Goal: Task Accomplishment & Management: Use online tool/utility

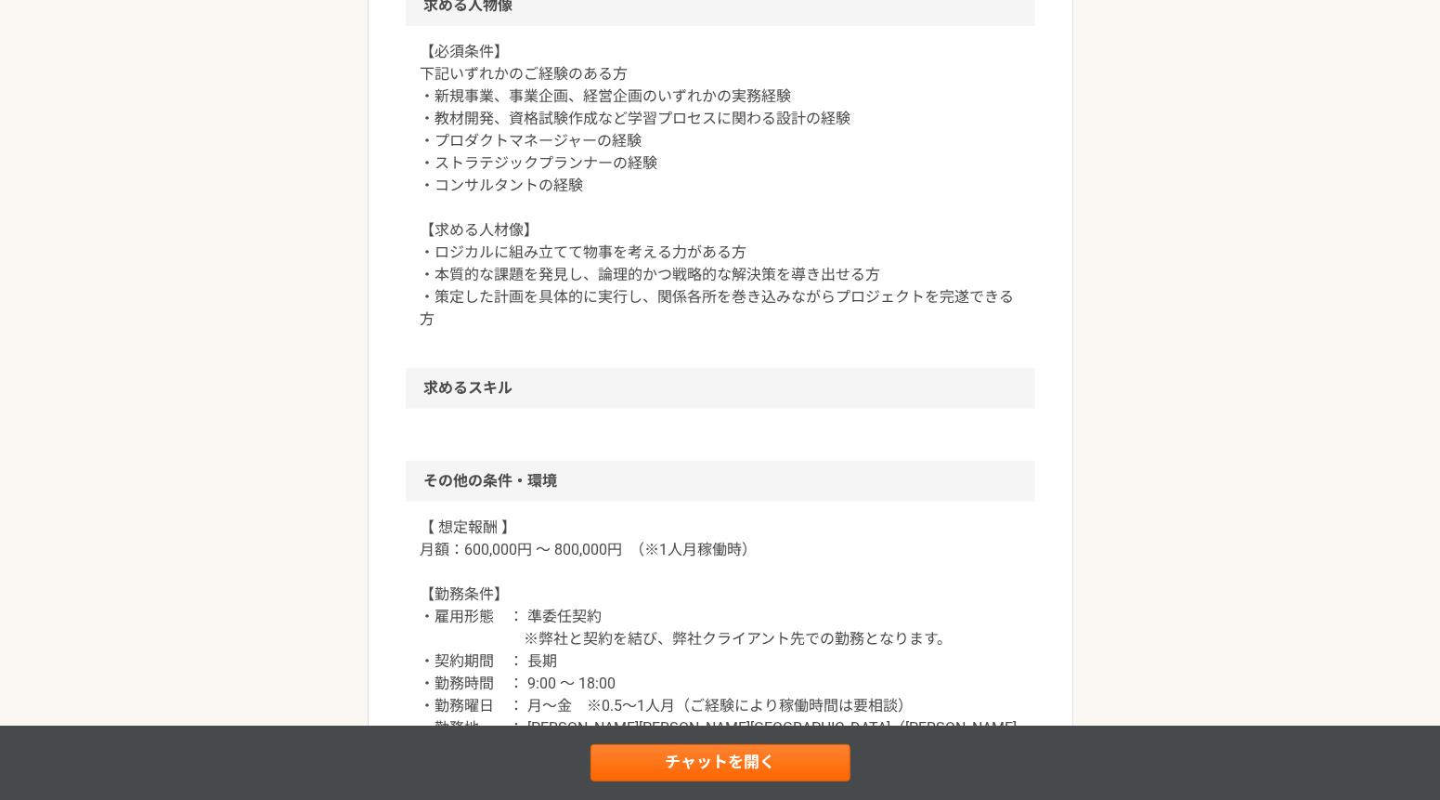
scroll to position [1187, 0]
drag, startPoint x: 767, startPoint y: 768, endPoint x: 1237, endPoint y: 563, distance: 512.7
click at [1252, 556] on div "企画・事業開発 【フルリモ！】医療業界支援企業で人材サービス事業の新規事業企画・開発！ 業務委託 株式会社クリーク・アンド・リバー社 募集職種 企画・事業[P…" at bounding box center [720, 167] width 1440 height 2559
click at [704, 762] on link "チャットを開く" at bounding box center [721, 762] width 260 height 37
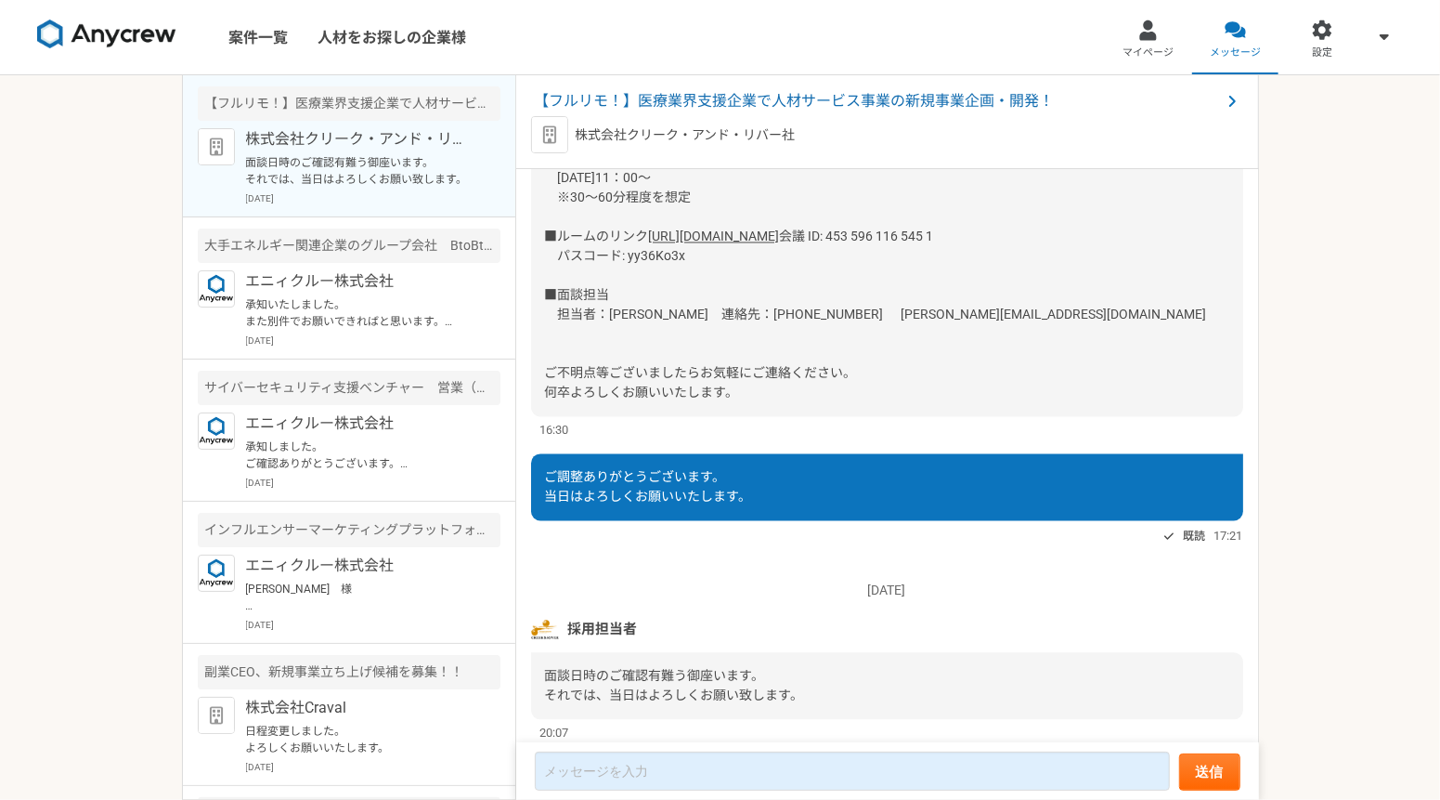
scroll to position [3046, 0]
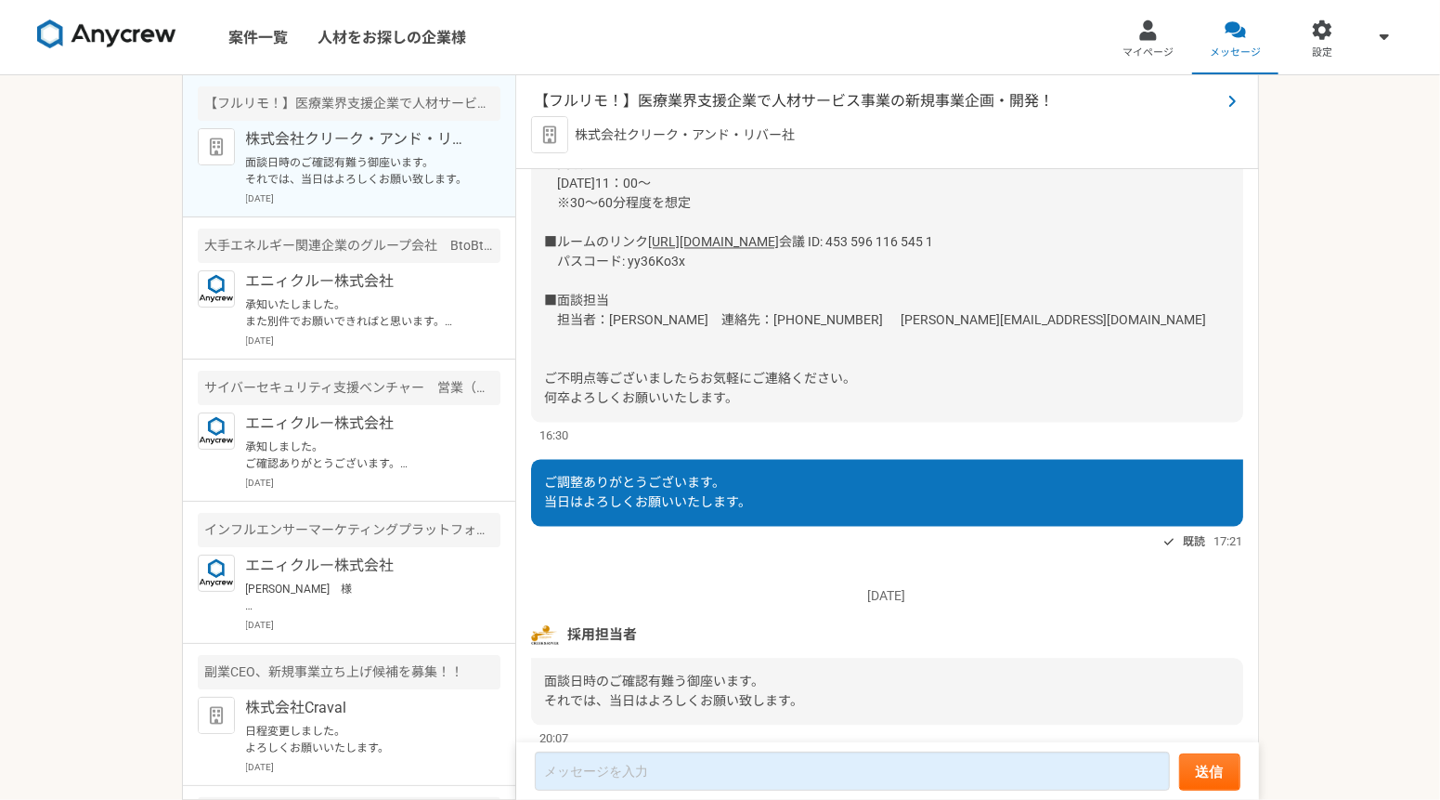
click at [777, 94] on span "【フルリモ！】医療業界支援企業で人材サービス事業の新規事業企画・開発！" at bounding box center [878, 101] width 686 height 22
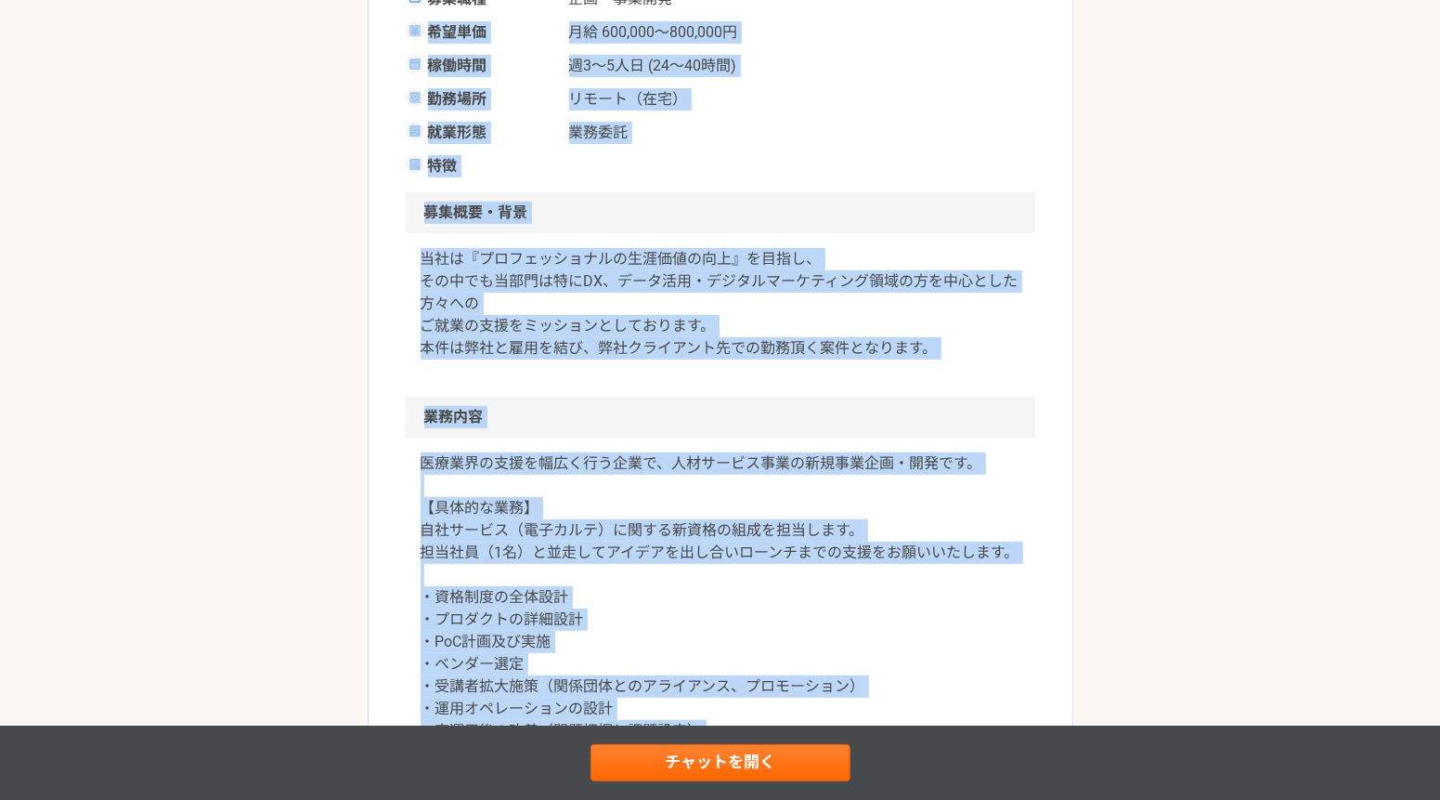
scroll to position [184, 0]
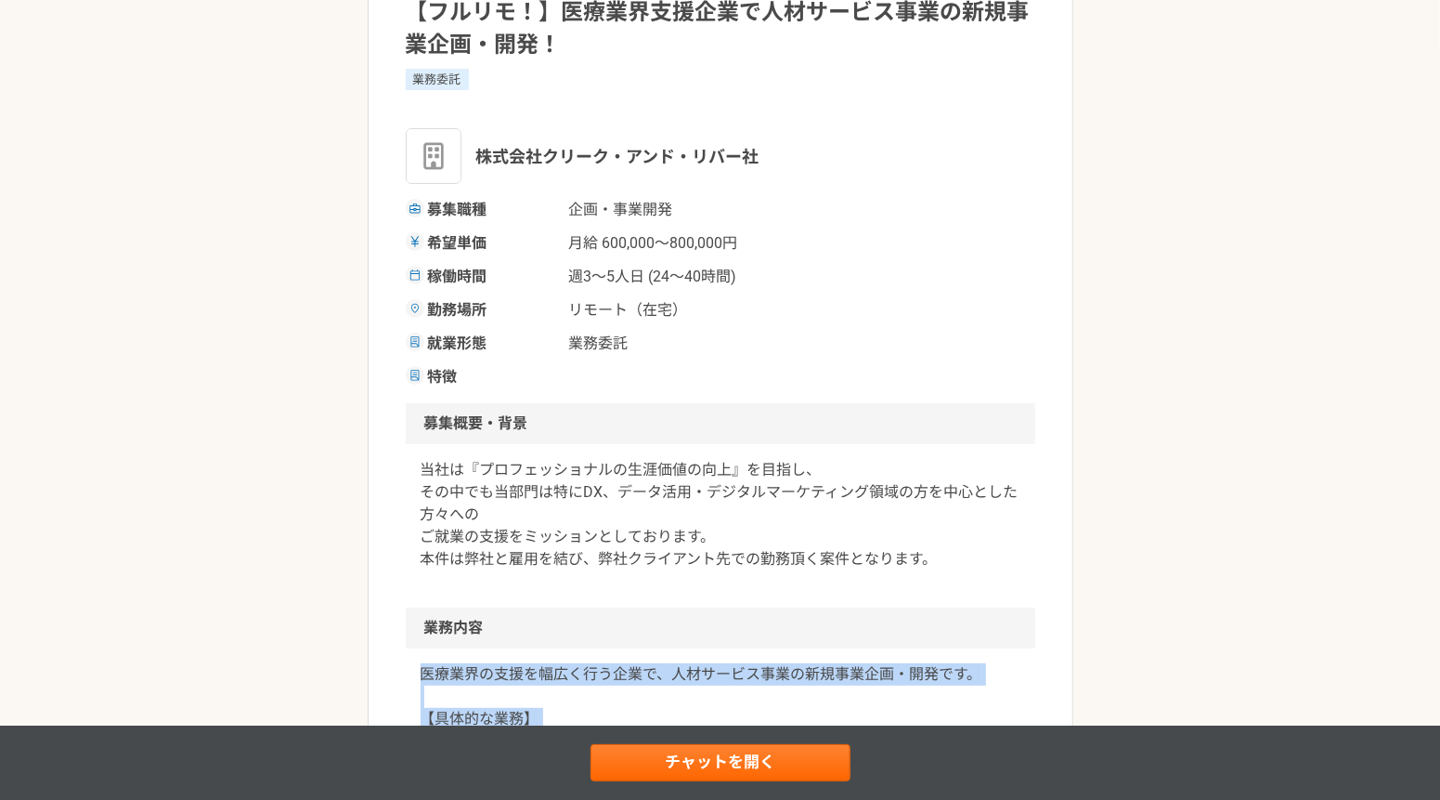
drag, startPoint x: 448, startPoint y: 491, endPoint x: 384, endPoint y: 672, distance: 192.1
copy article "loremipsumdolors、ametconsectetur・adip。 【elitse】 doeius（tempo）incididuntutlabo。 …"
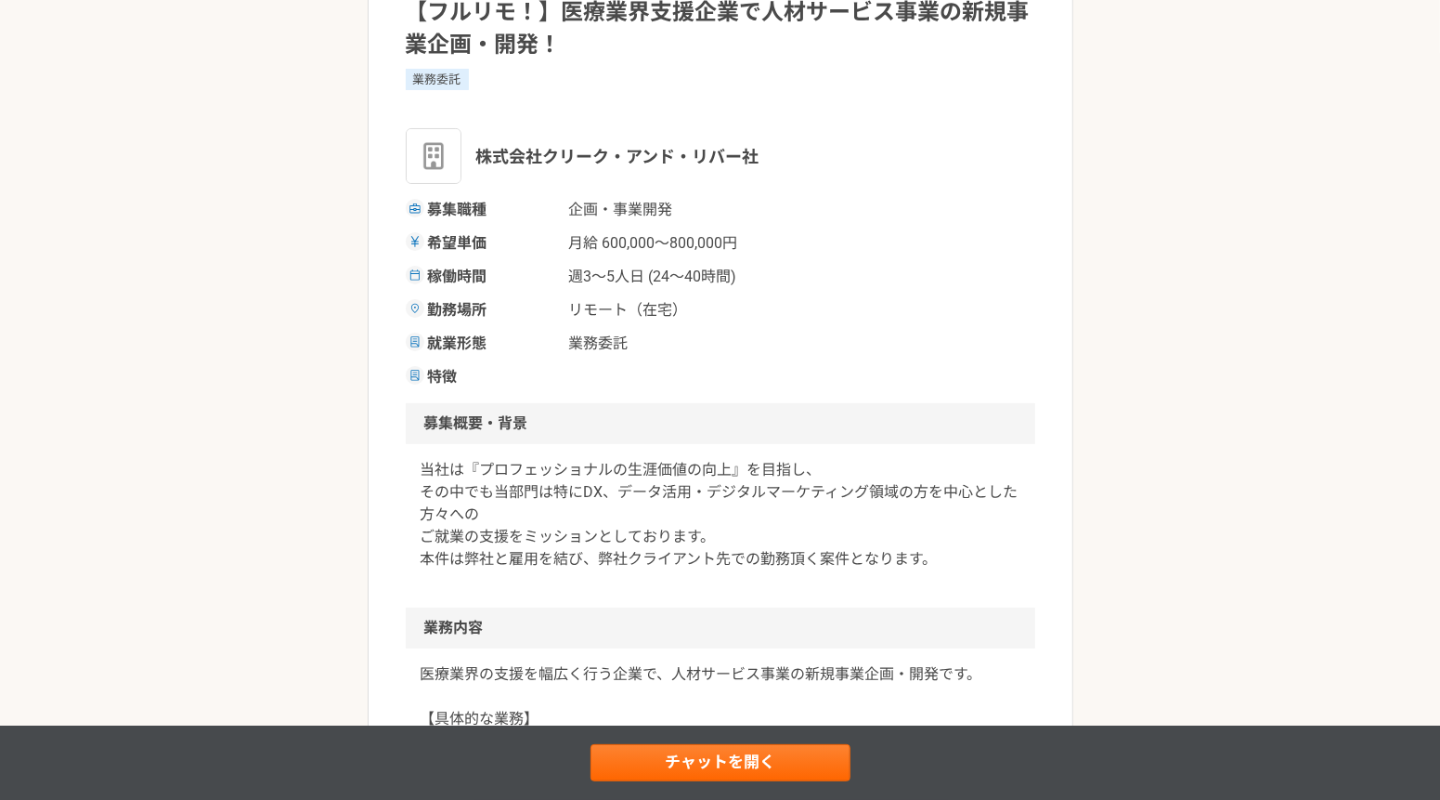
click at [805, 462] on p "当社は『プロフェッショナルの生涯価値の向上』を目指し、 その中でも当部門は特にDX、データ活用・デジタルマーケティング領域の方を中心とした方々への ご就業の支…" at bounding box center [721, 514] width 600 height 111
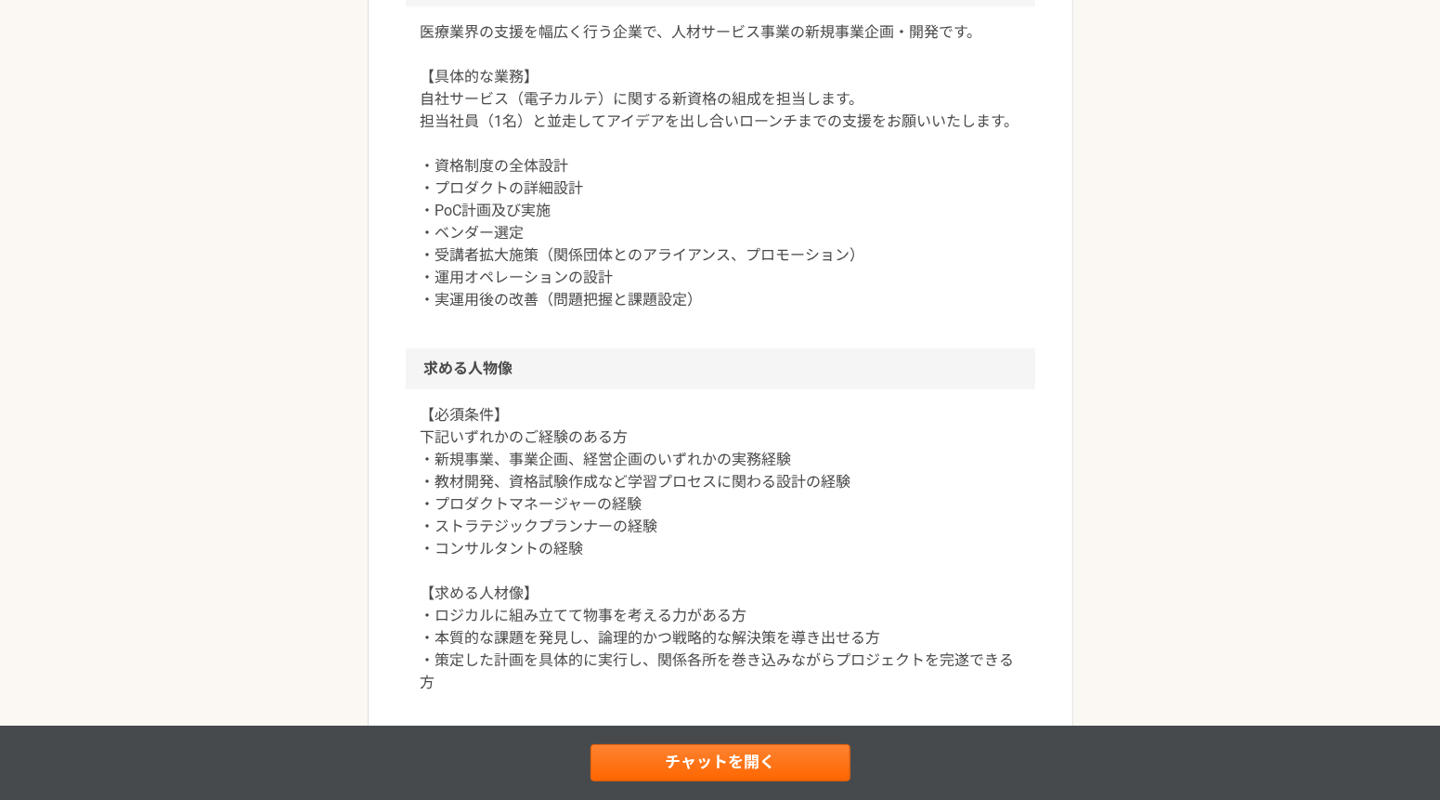
scroll to position [931, 0]
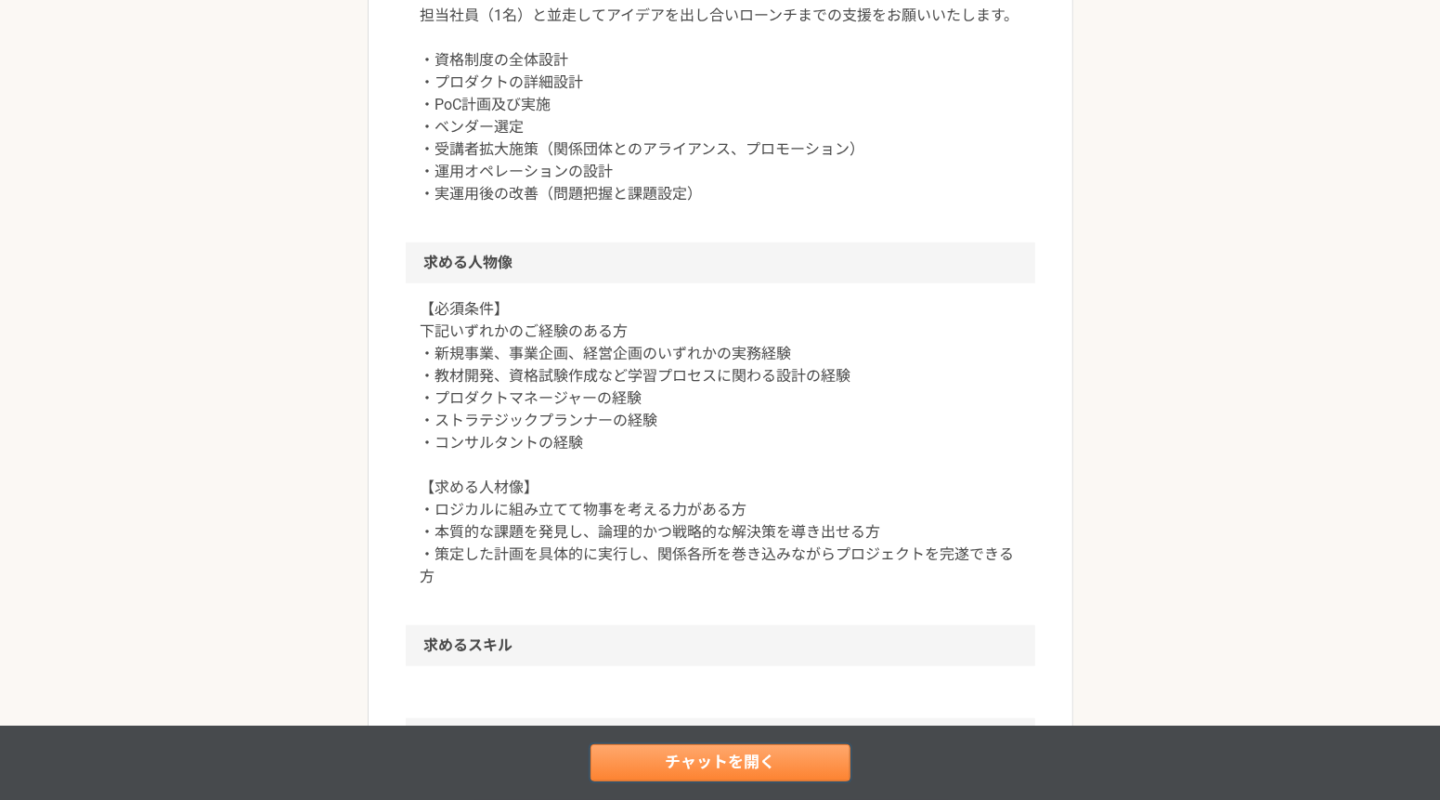
click at [709, 768] on link "チャットを開く" at bounding box center [721, 762] width 260 height 37
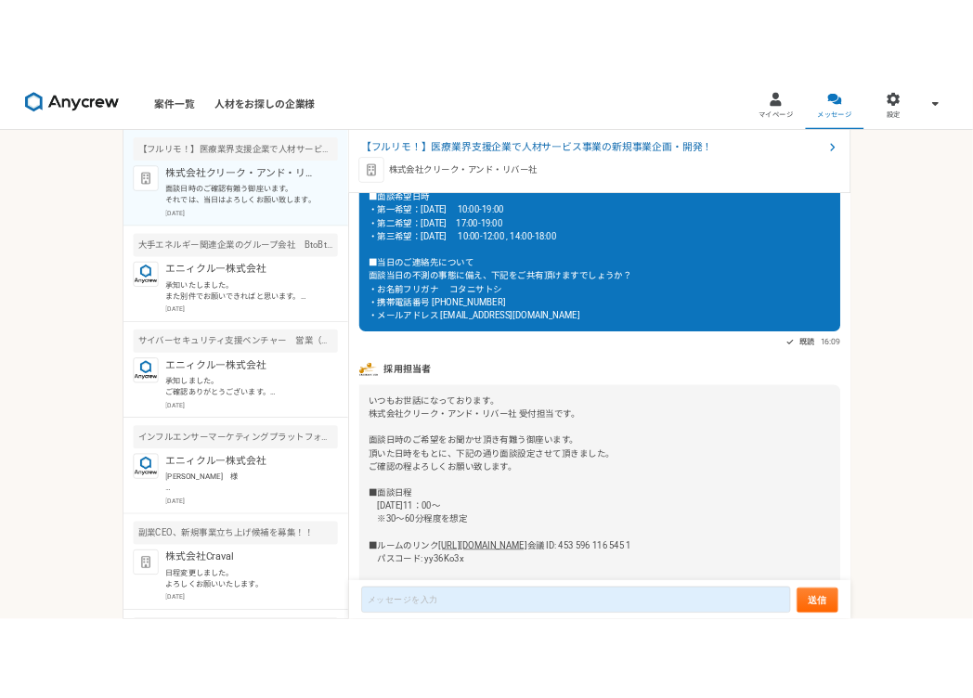
scroll to position [2887, 0]
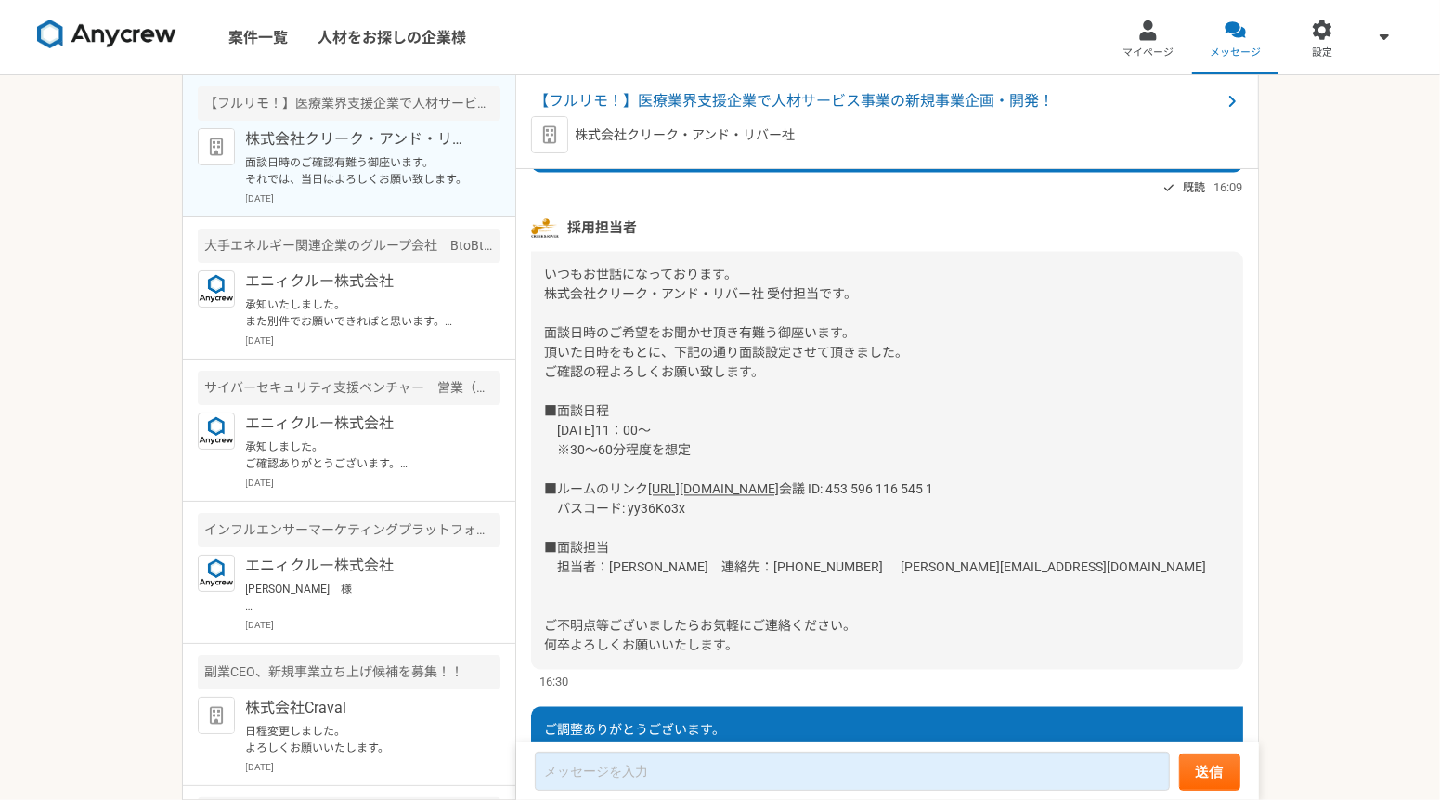
click at [802, 620] on div "いつもお世話になっております。 株式会社クリーク・アンド・リバー社 受付担当です。 面談日時のご希望をお聞かせ頂き有難う御座います。 頂いた日時をもとに、下記…" at bounding box center [887, 461] width 712 height 418
click at [780, 497] on link "[URL][DOMAIN_NAME]" at bounding box center [714, 489] width 131 height 15
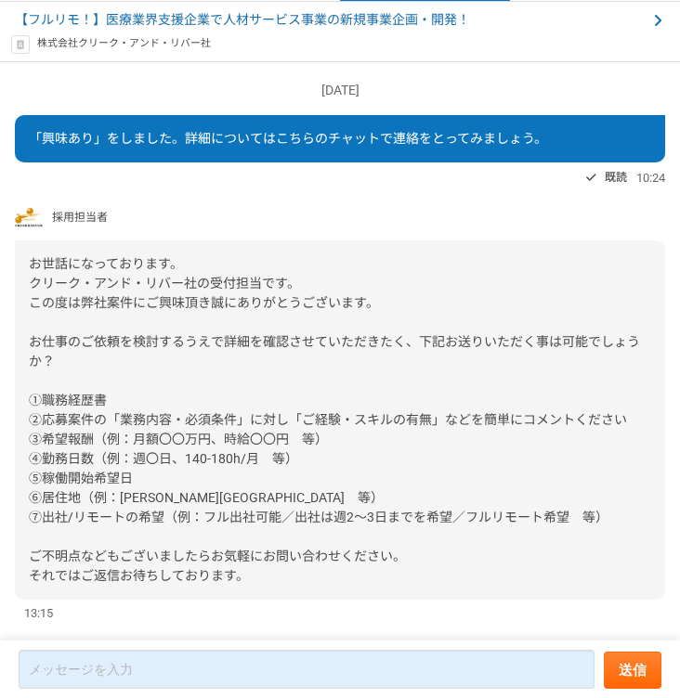
scroll to position [0, 0]
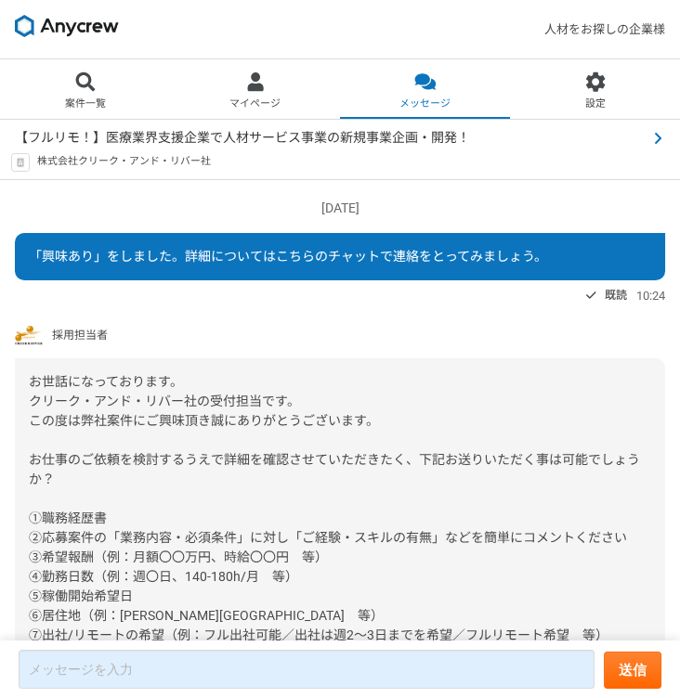
click at [348, 128] on span "【フルリモ！】医療業界支援企業で人材サービス事業の新規事業企画・開発！" at bounding box center [242, 138] width 455 height 20
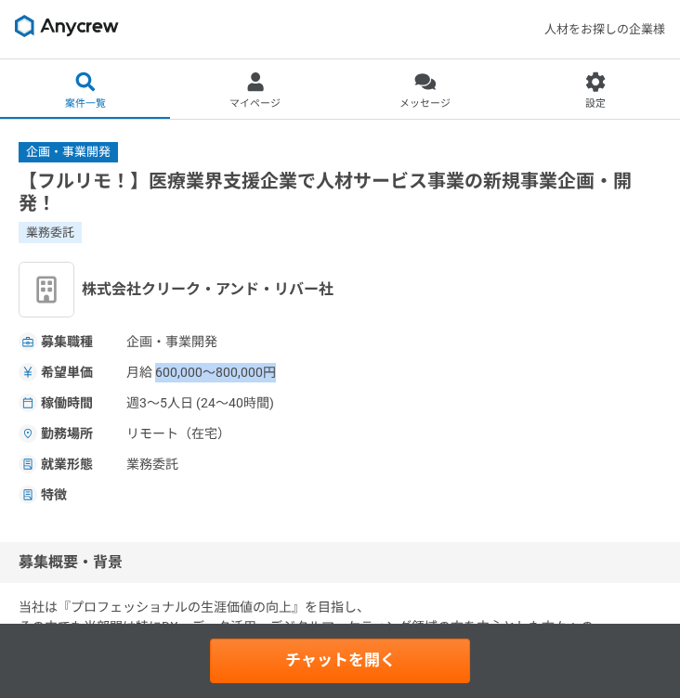
drag, startPoint x: 157, startPoint y: 381, endPoint x: 280, endPoint y: 381, distance: 122.6
click at [280, 381] on span "月給 600,000〜800,000円" at bounding box center [219, 373] width 186 height 20
click at [406, 409] on div "稼働時間 週3〜5人日 (24〜40時間)" at bounding box center [340, 404] width 643 height 20
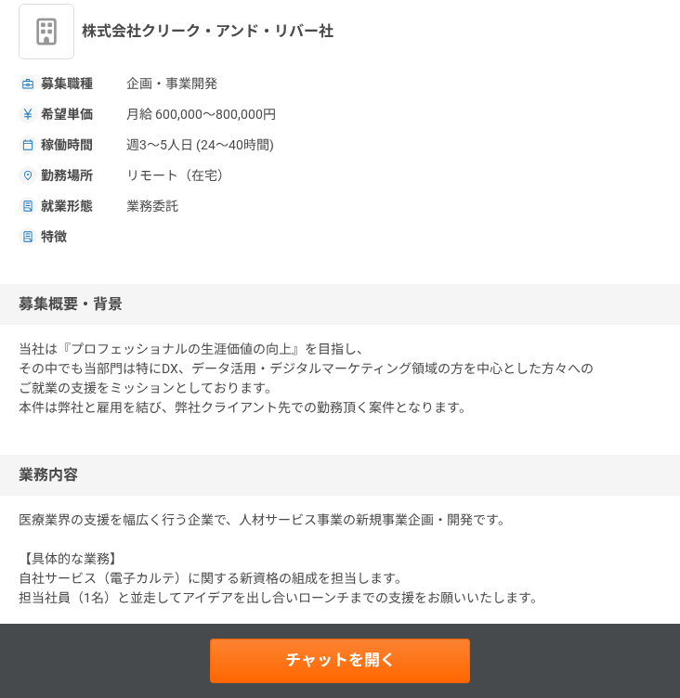
scroll to position [371, 0]
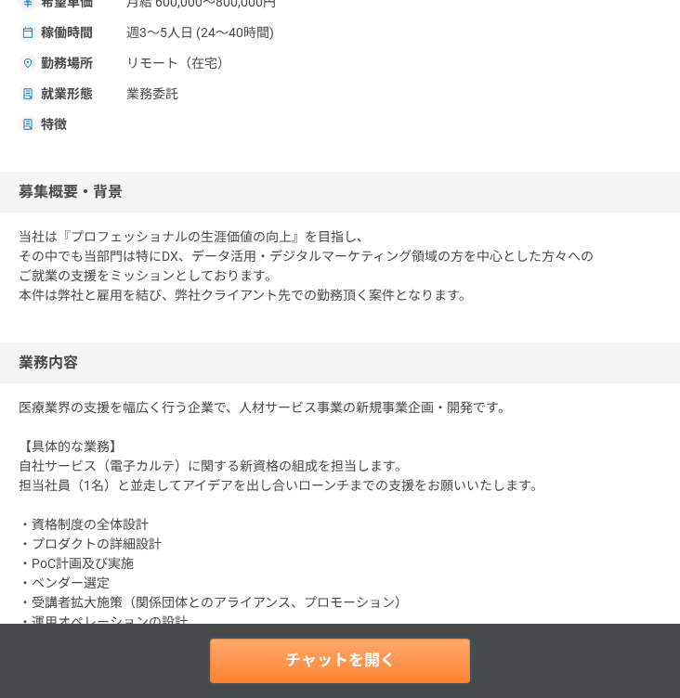
click at [300, 659] on link "チャットを開く" at bounding box center [340, 661] width 260 height 45
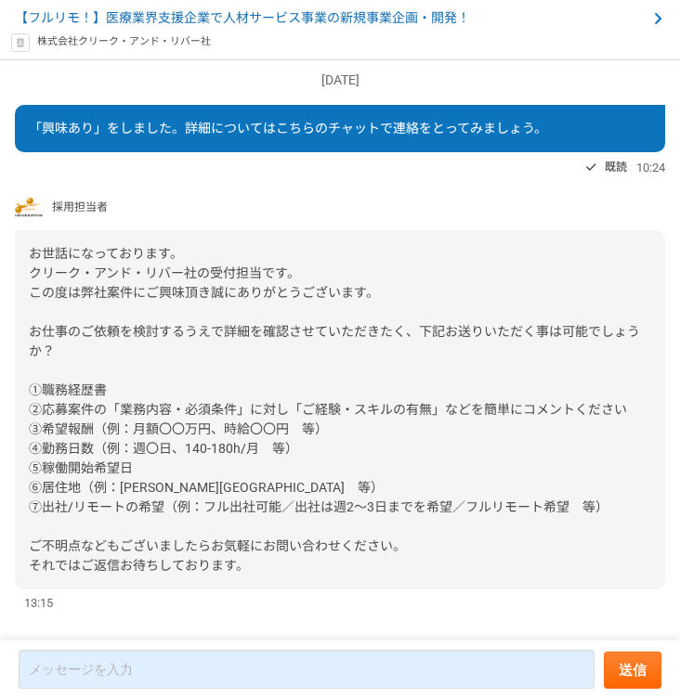
scroll to position [53, 0]
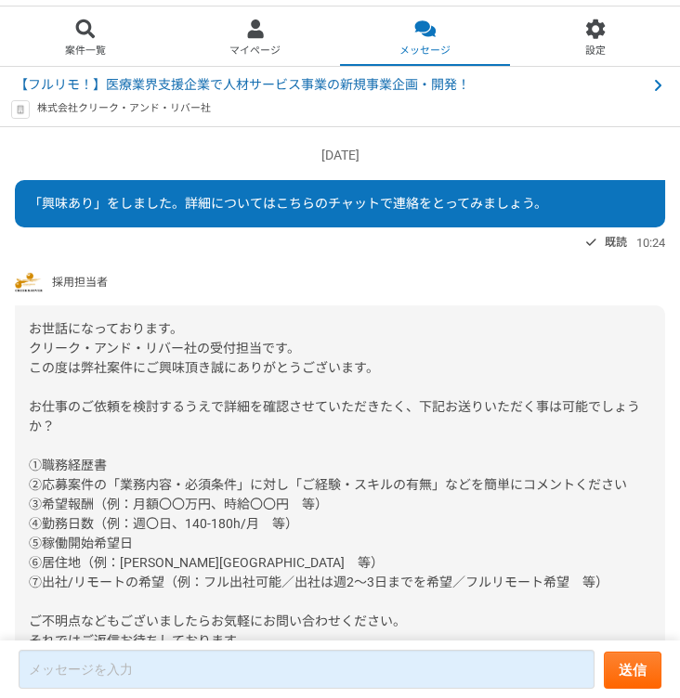
click at [138, 488] on span "お世話になっております。 クリーク・アンド・リバー社の受付担当です。 この度は弊社案件にご興味頂き誠にありがとうございます。 お仕事のご依頼を検討するうえで詳…" at bounding box center [334, 484] width 611 height 327
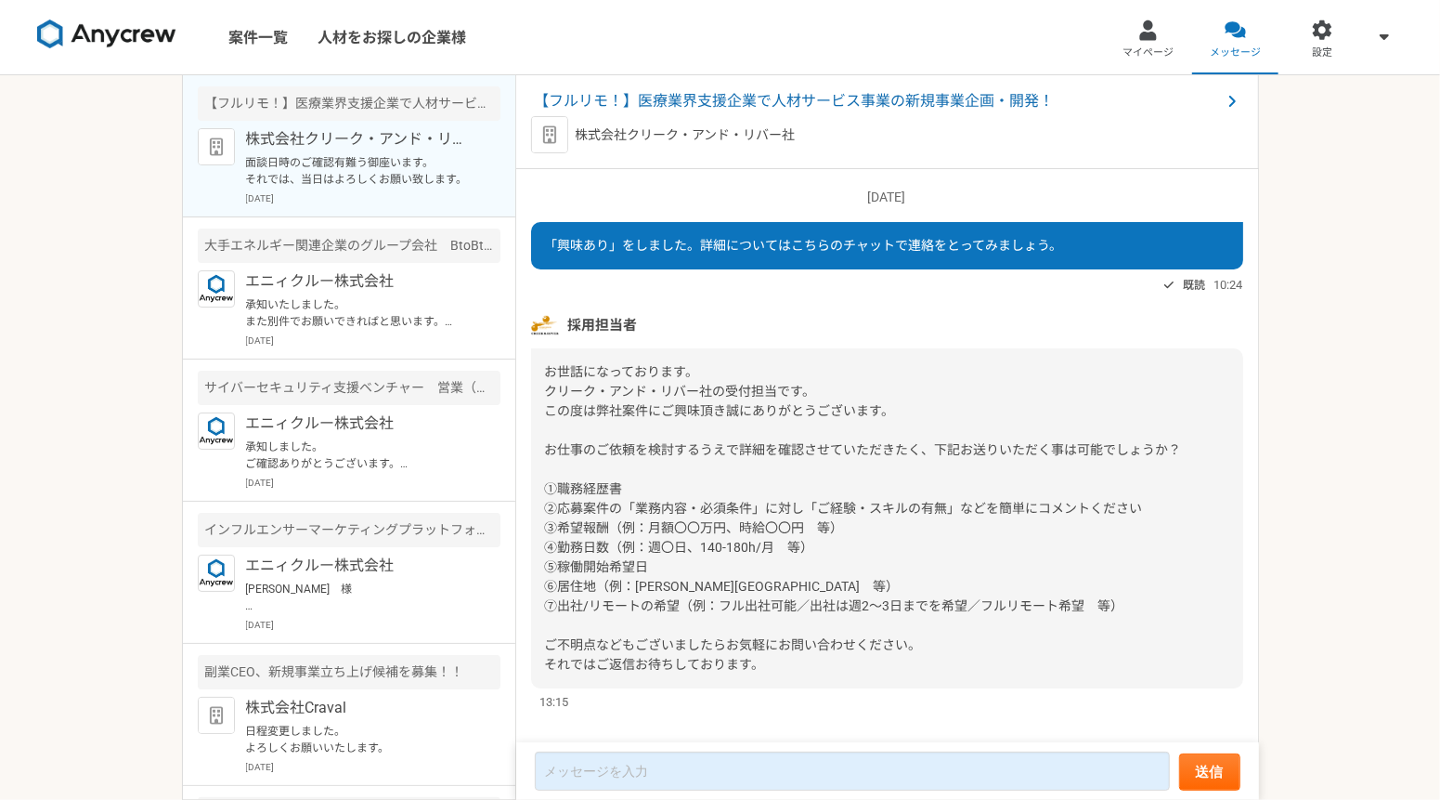
scroll to position [3287, 0]
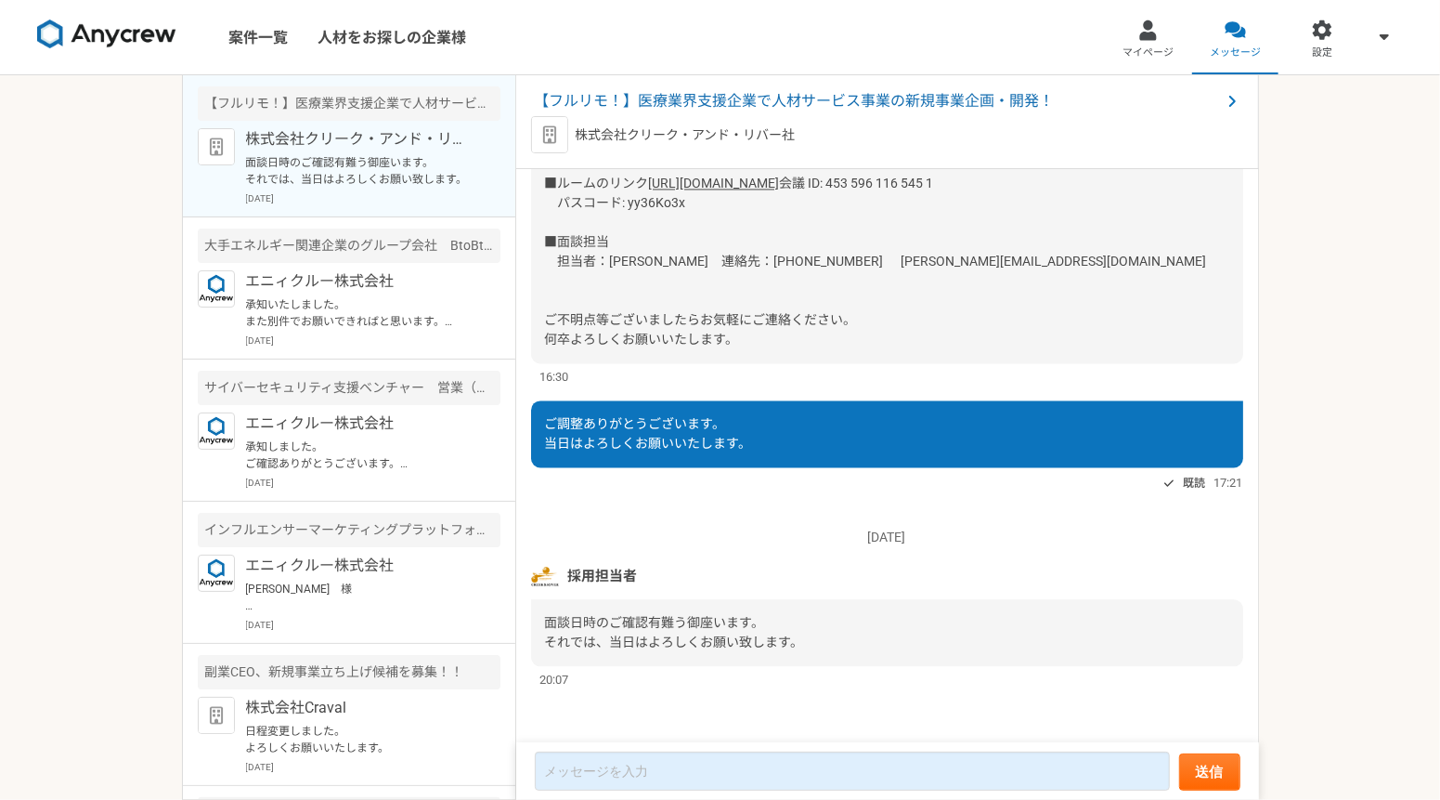
drag, startPoint x: 1362, startPoint y: 148, endPoint x: 1360, endPoint y: 126, distance: 21.4
click at [1362, 148] on div "案件一覧 人材をお探しの企業様 マイページ メッセージ 設定 【フルリモ！】医療業界支援企業で人材サービス事業の新規事業企画・開発！ 株式会社クリーク・アンド…" at bounding box center [720, 400] width 1440 height 800
